Goal: Task Accomplishment & Management: Use online tool/utility

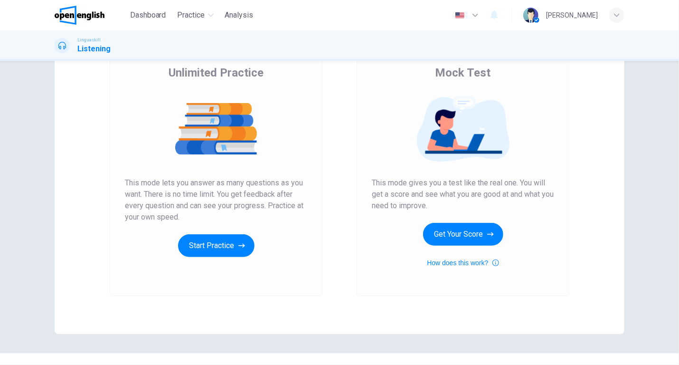
scroll to position [78, 0]
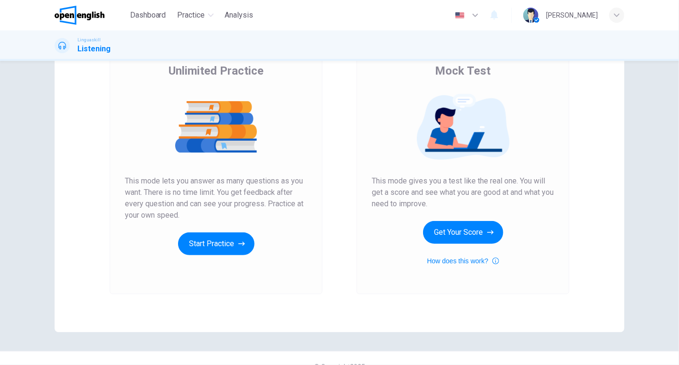
click at [458, 174] on div "Mock Test This mode gives you a test like the real one. You will get a score an…" at bounding box center [463, 164] width 182 height 203
click at [454, 224] on button "Get Your Score" at bounding box center [463, 232] width 80 height 23
